Goal: Navigation & Orientation: Understand site structure

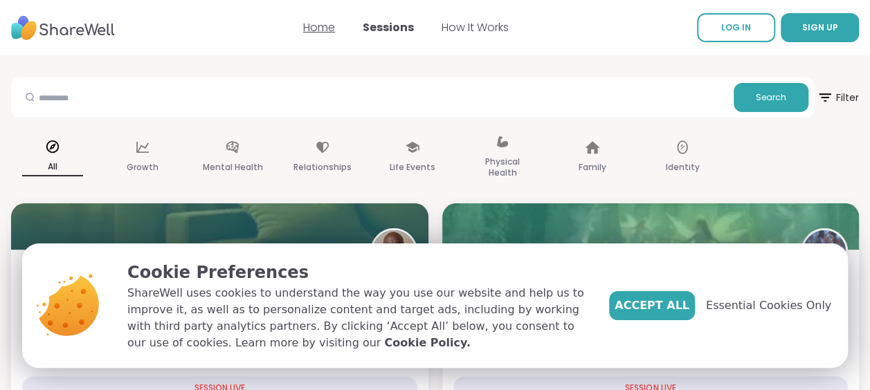
click at [329, 26] on link "Home" at bounding box center [319, 27] width 32 height 16
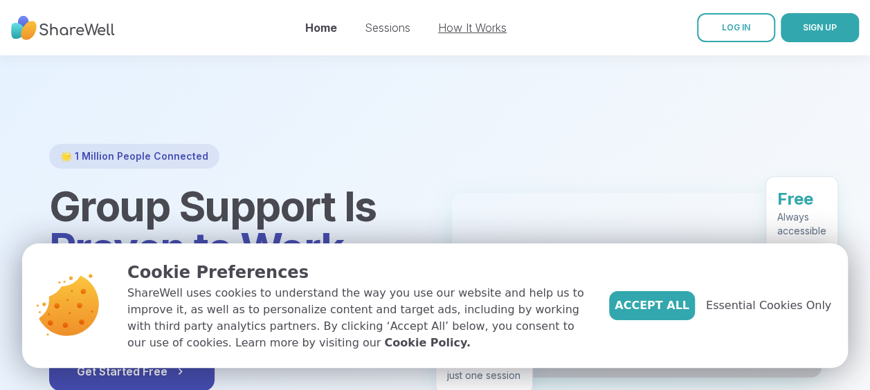
click at [491, 29] on link "How It Works" at bounding box center [472, 28] width 69 height 14
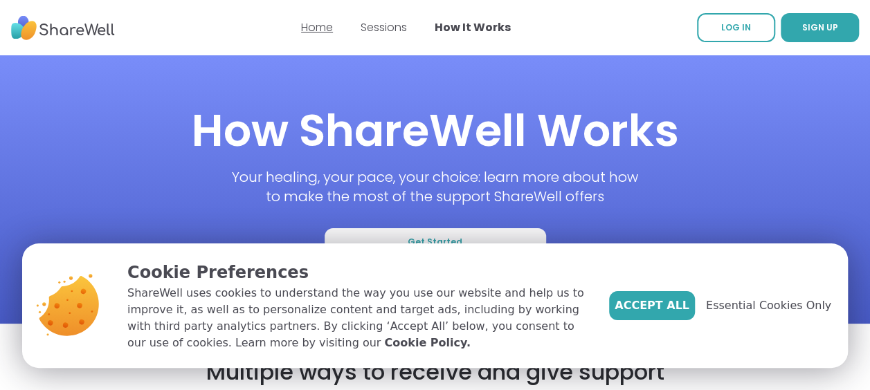
click at [321, 30] on link "Home" at bounding box center [317, 27] width 32 height 16
